Goal: Information Seeking & Learning: Learn about a topic

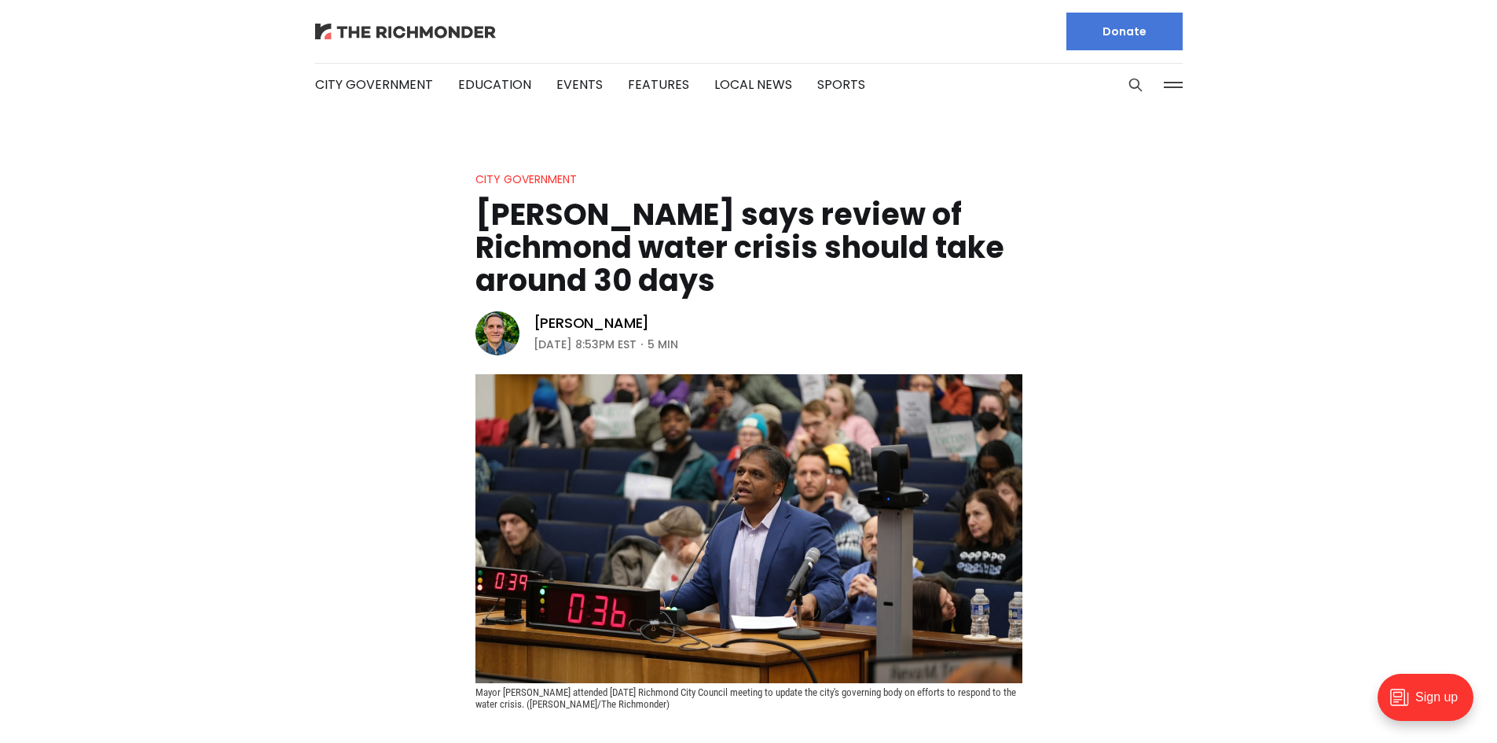
click at [350, 30] on img at bounding box center [405, 32] width 181 height 16
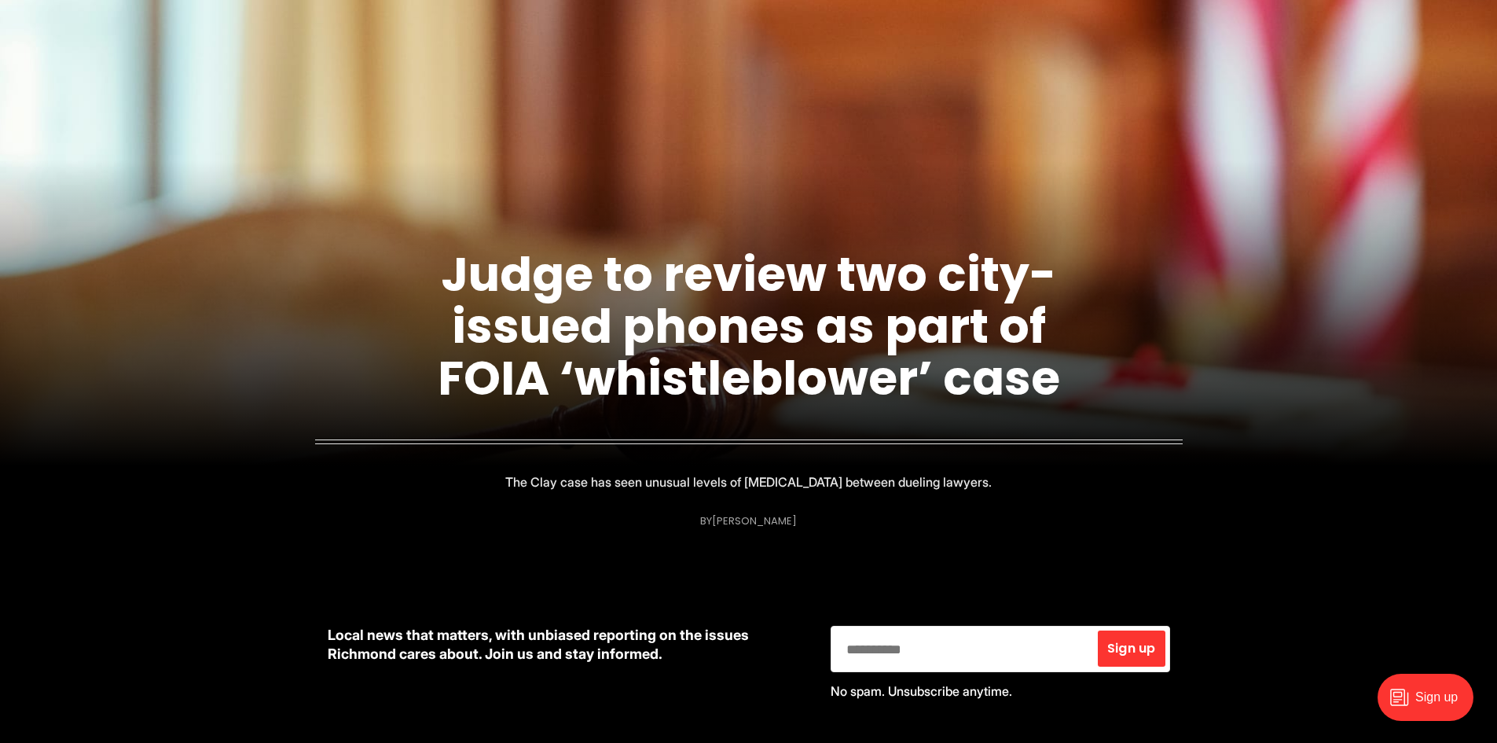
scroll to position [393, 0]
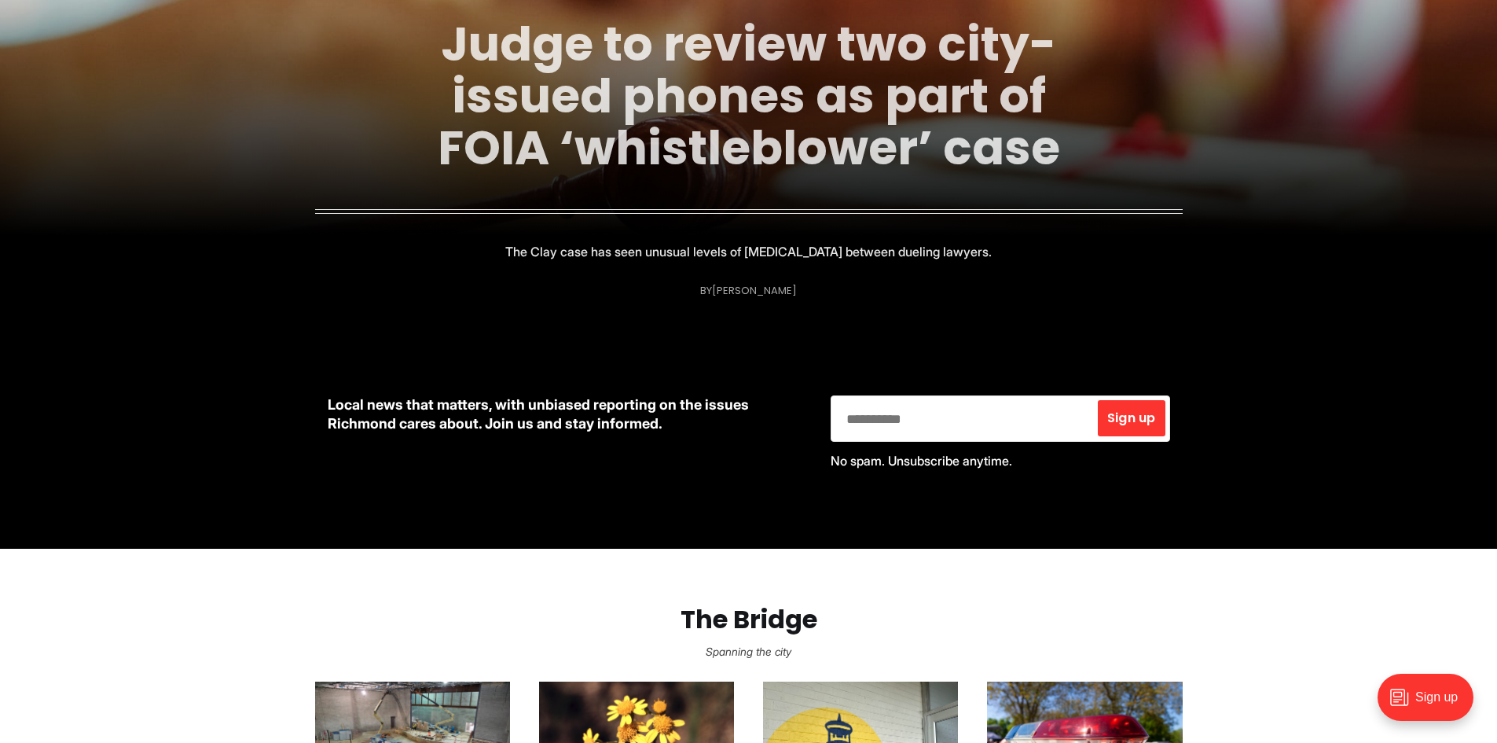
click at [646, 56] on link "Judge to review two city-issued phones as part of FOIA ‘whistleblower’ case" at bounding box center [749, 96] width 622 height 170
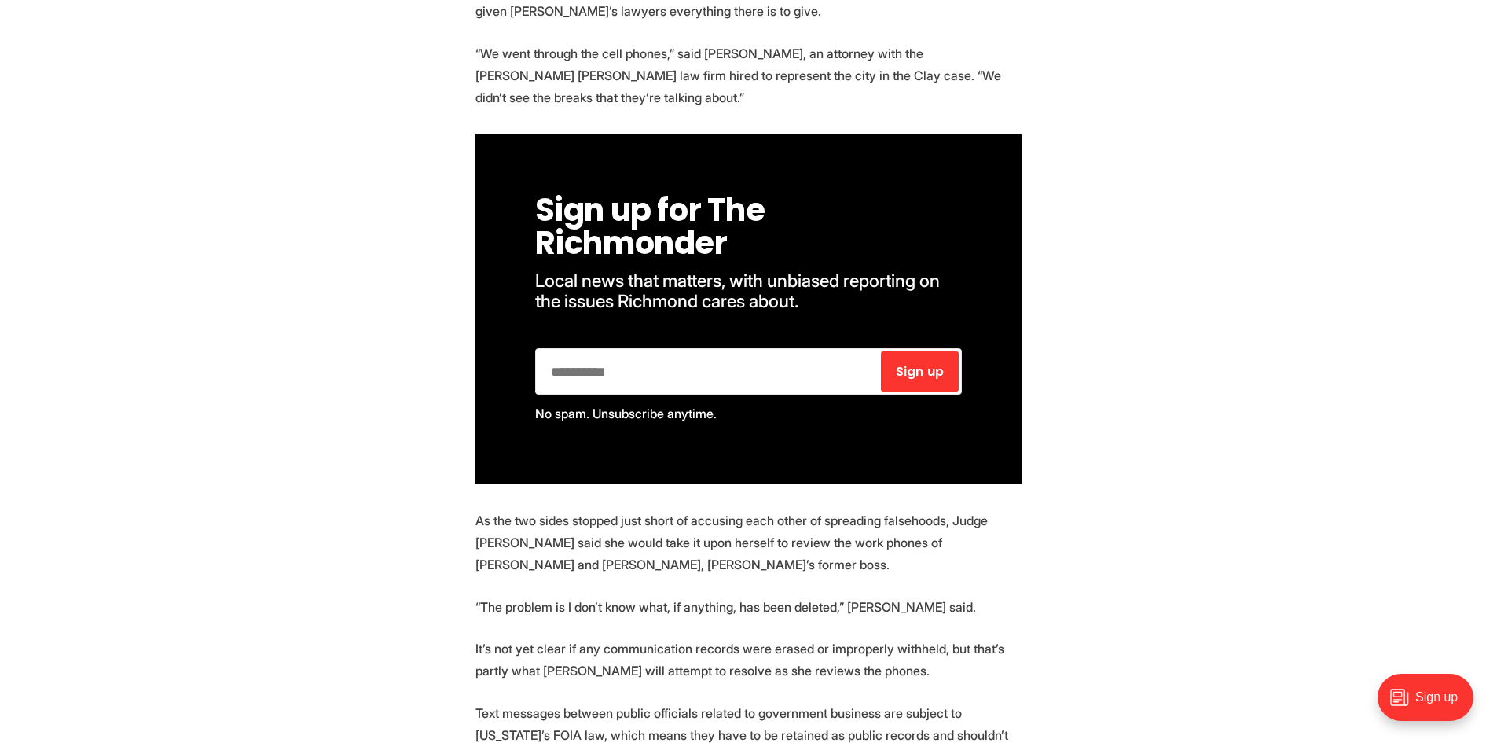
scroll to position [1100, 0]
